Goal: Task Accomplishment & Management: Use online tool/utility

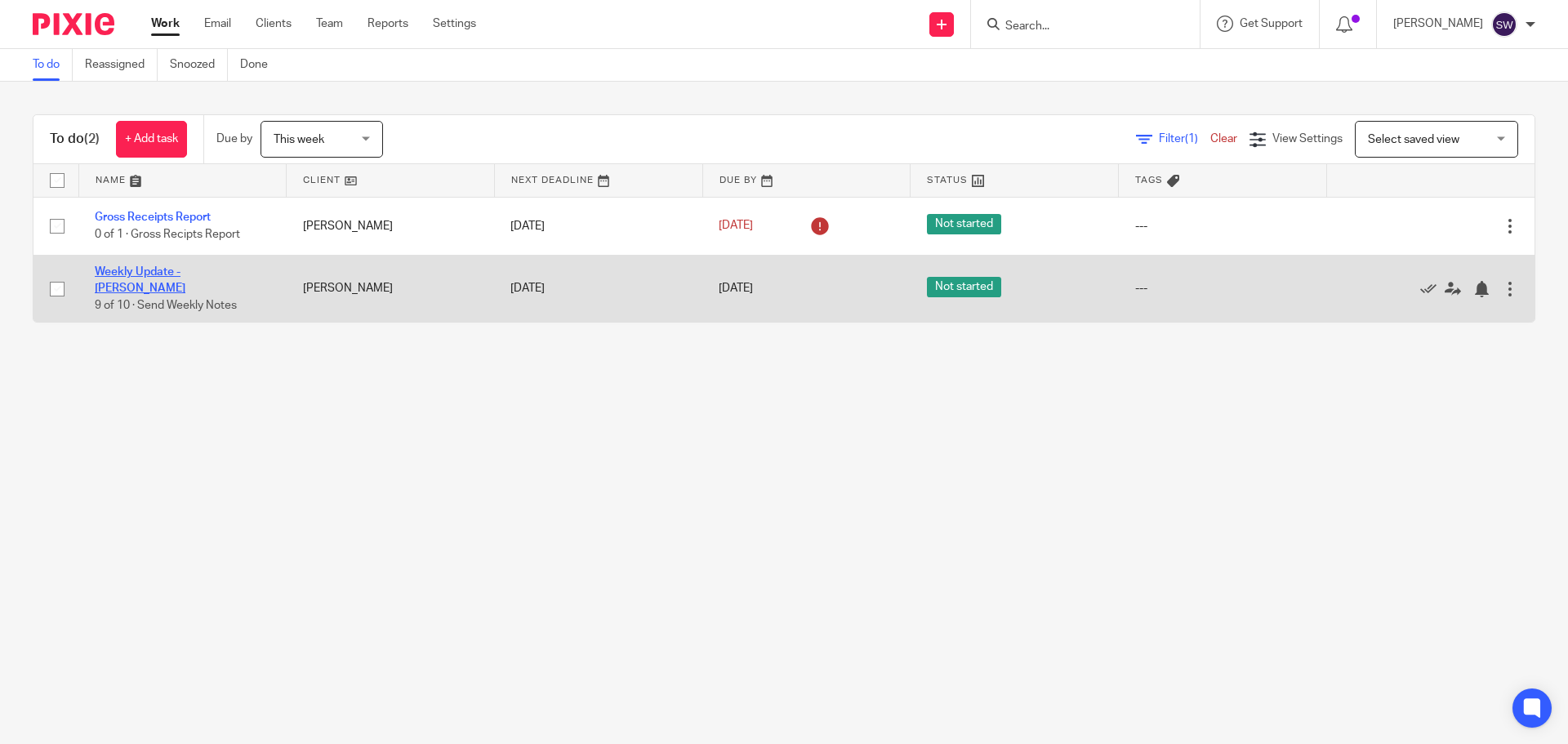
click at [186, 274] on link "Weekly Update - [PERSON_NAME]" at bounding box center [140, 280] width 91 height 28
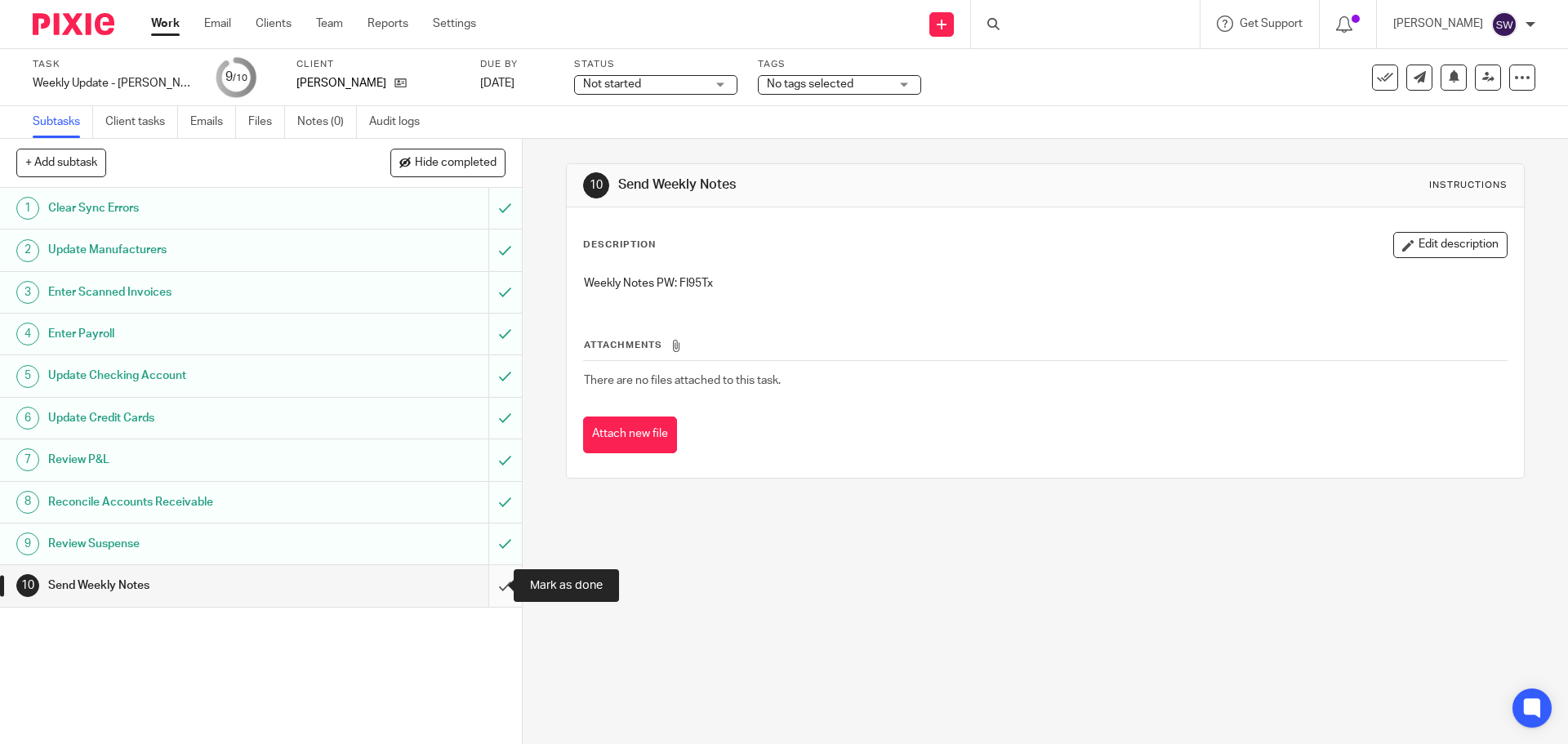
click at [481, 585] on input "submit" at bounding box center [261, 586] width 522 height 41
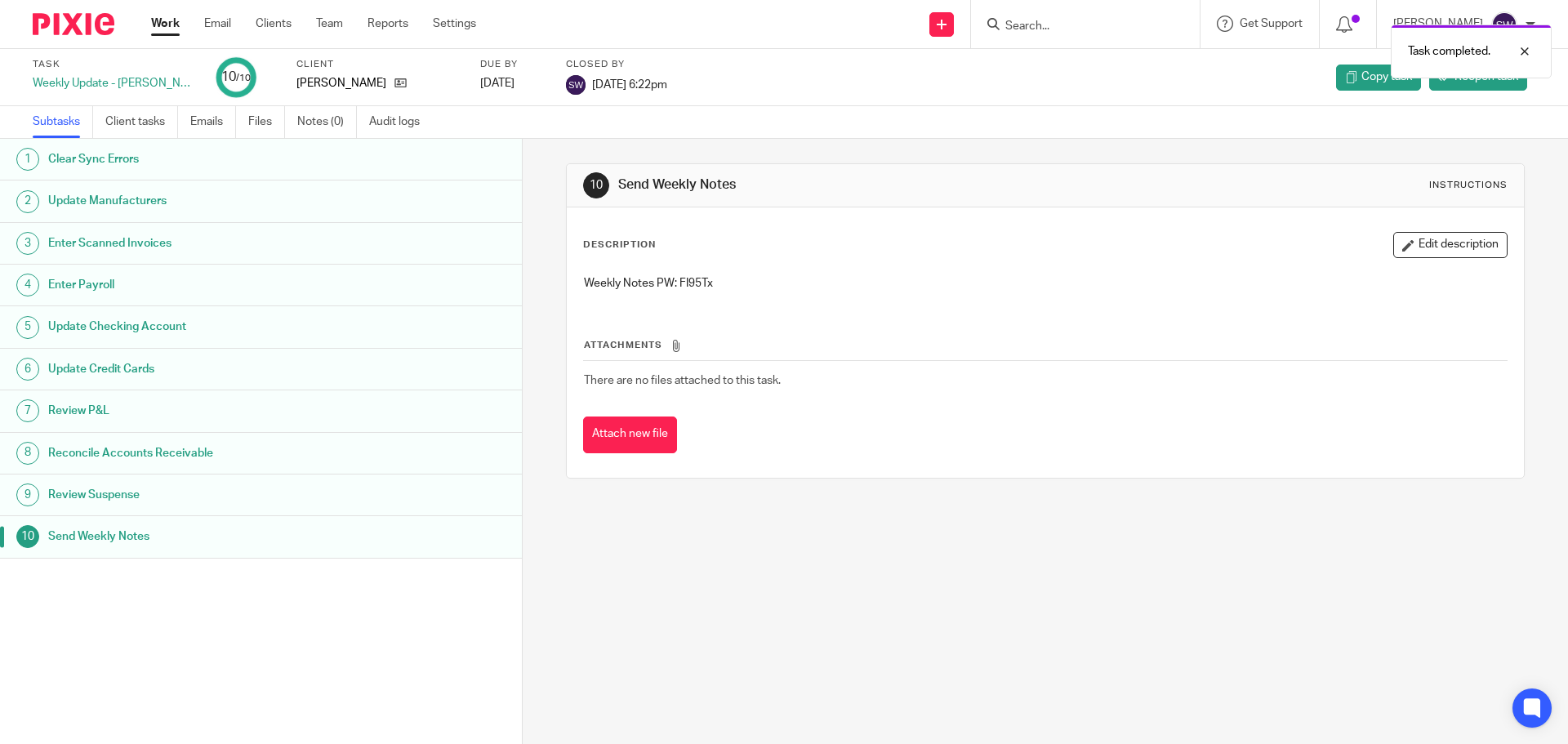
click at [166, 10] on div "Work Email Clients Team Reports Settings Work Email Clients Team Reports Settin…" at bounding box center [318, 24] width 366 height 48
click at [169, 27] on link "Work" at bounding box center [166, 24] width 28 height 17
